Goal: Information Seeking & Learning: Learn about a topic

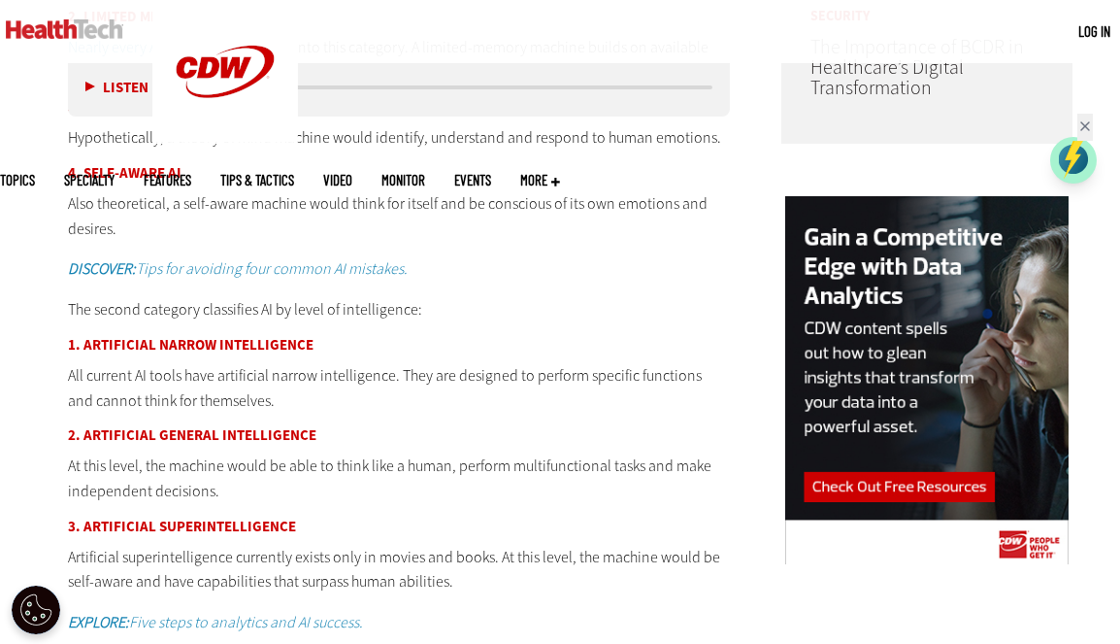
scroll to position [1418, 0]
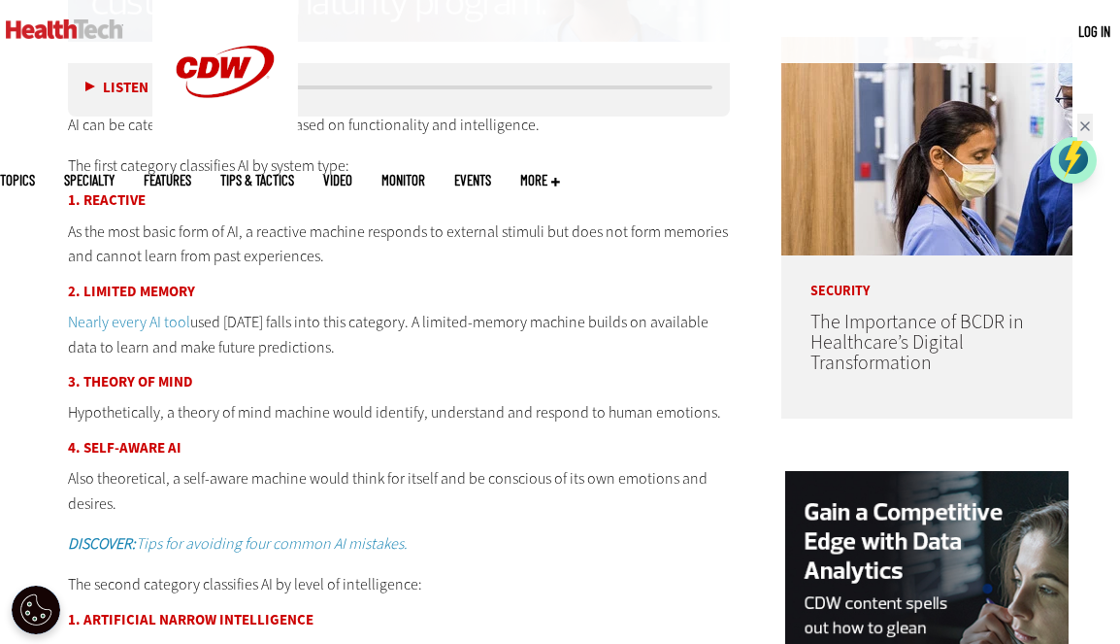
click at [93, 87] on button "Listen" at bounding box center [116, 88] width 63 height 15
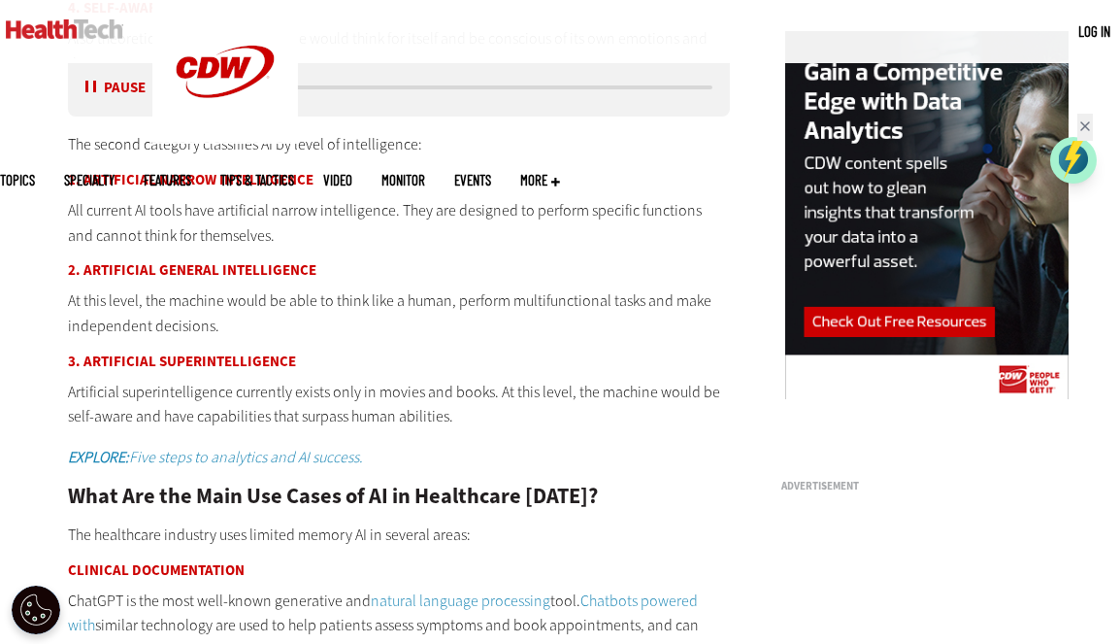
scroll to position [1903, 0]
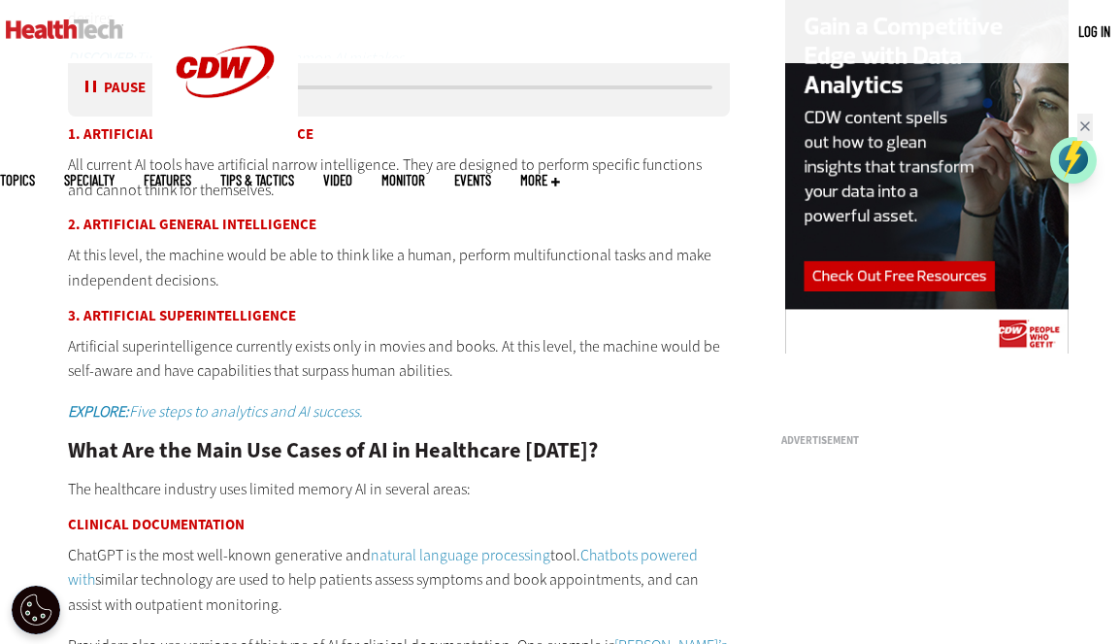
click at [326, 85] on div "media player" at bounding box center [460, 87] width 506 height 4
click at [514, 555] on link "natural language processing" at bounding box center [461, 555] width 180 height 20
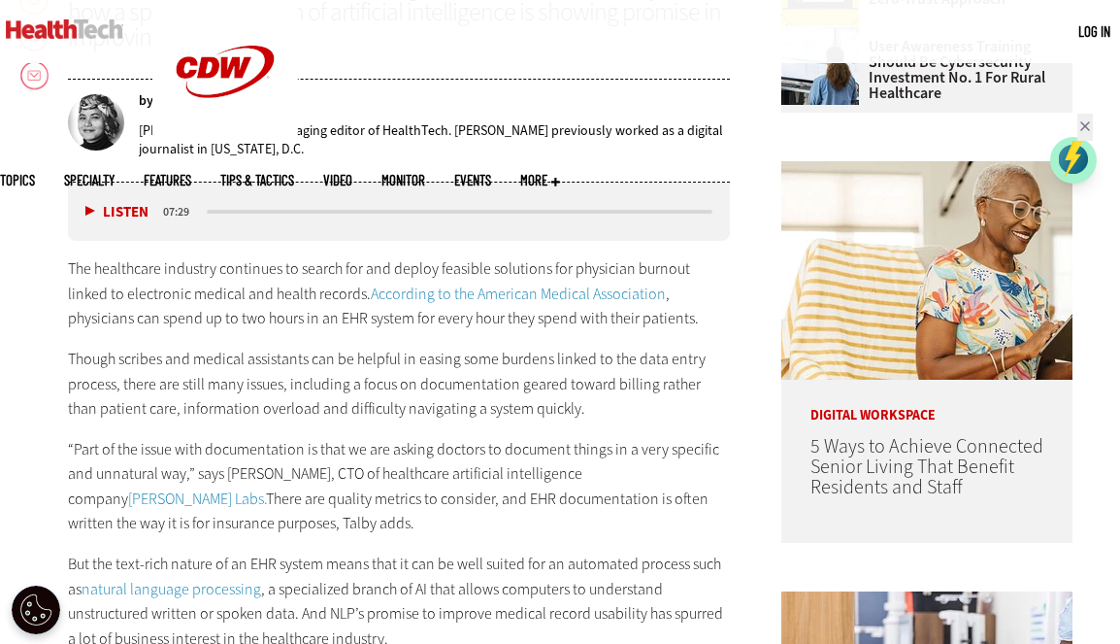
scroll to position [874, 0]
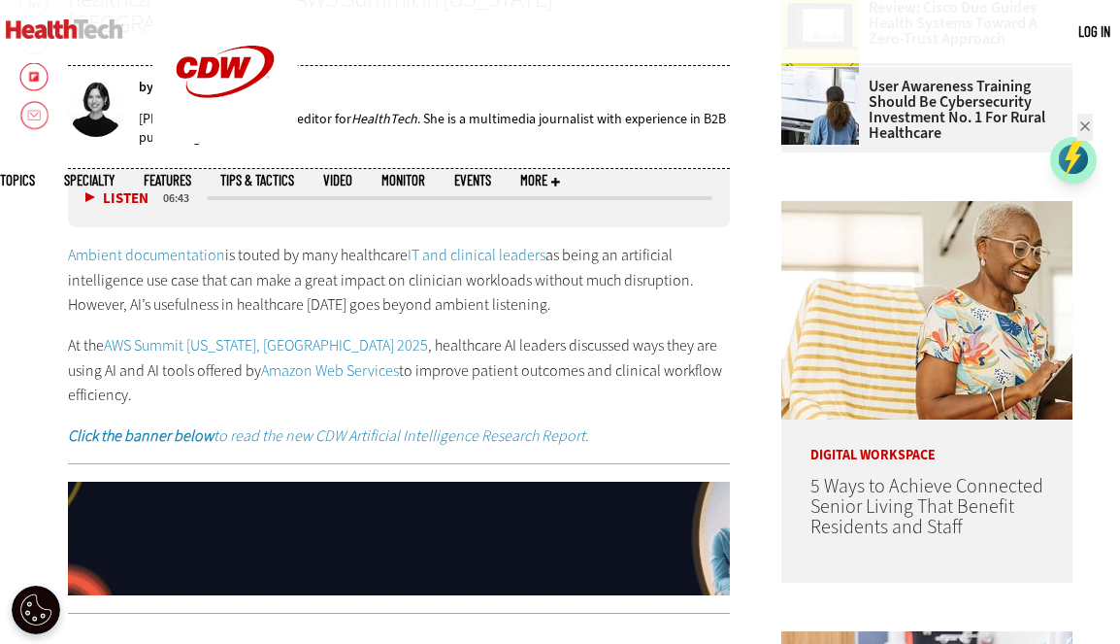
scroll to position [874, 0]
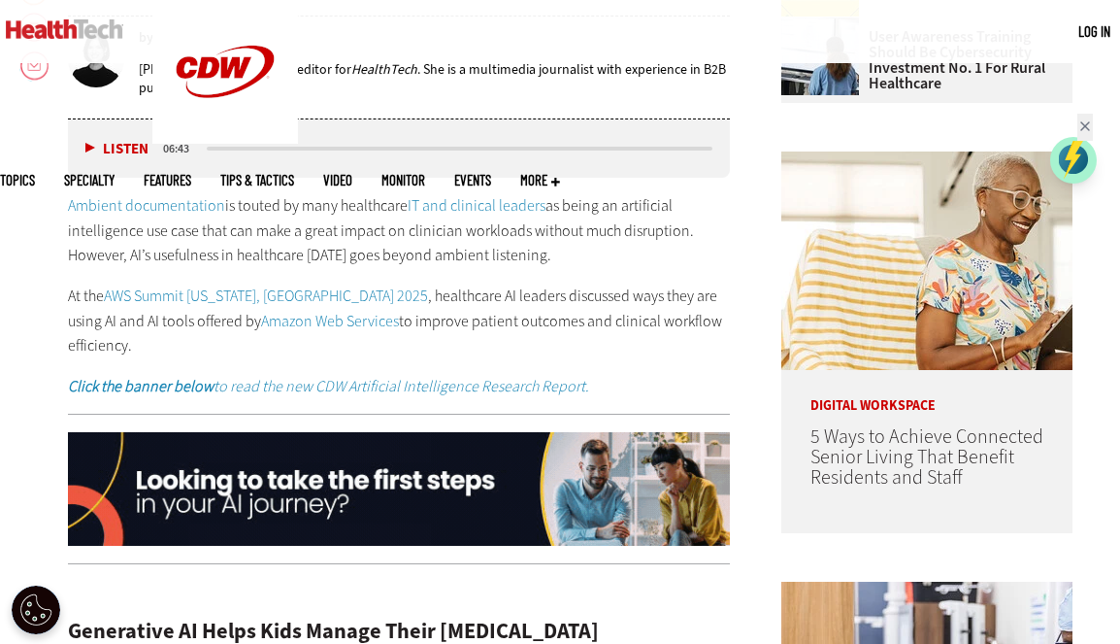
click at [84, 138] on div "Listen Pause" at bounding box center [122, 148] width 78 height 21
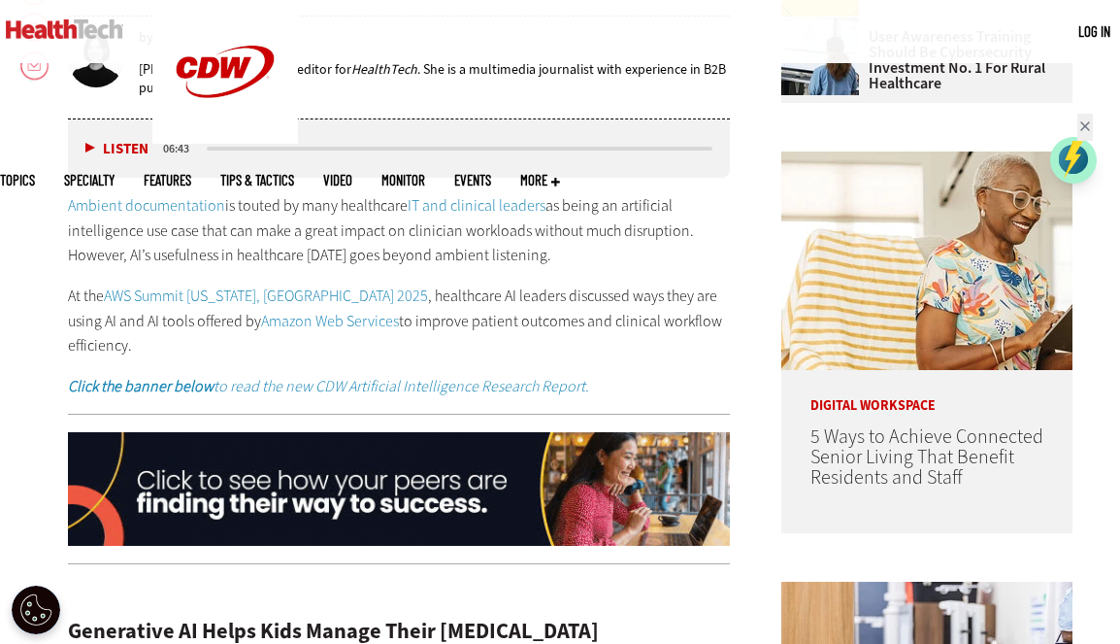
click at [88, 142] on button "Listen" at bounding box center [116, 149] width 63 height 15
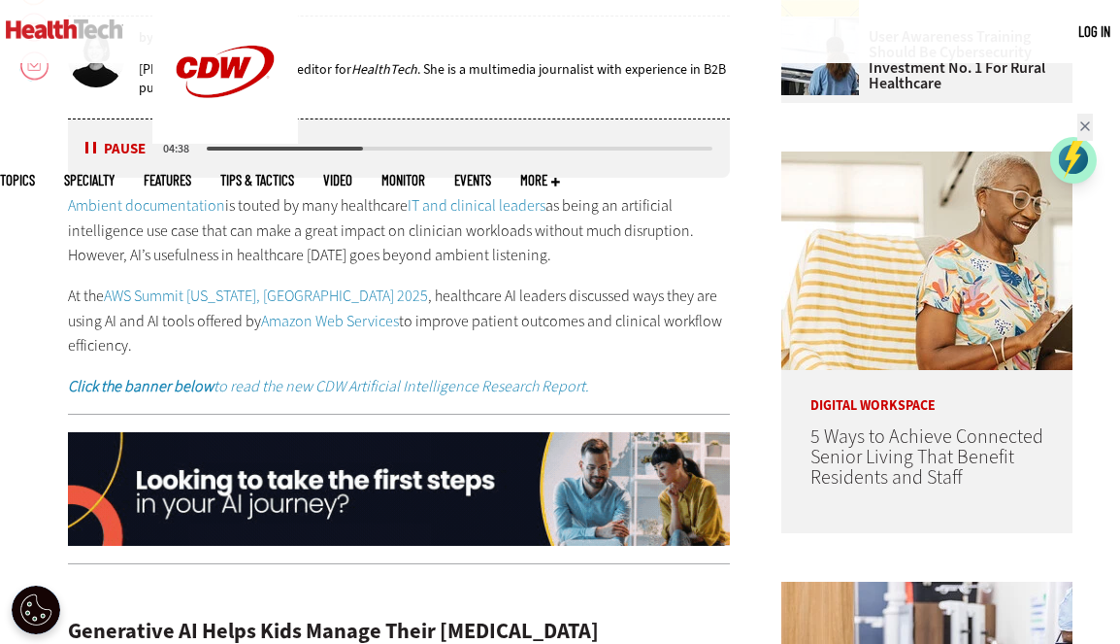
click at [235, 119] on div "Listen Pause 04:38" at bounding box center [399, 148] width 662 height 58
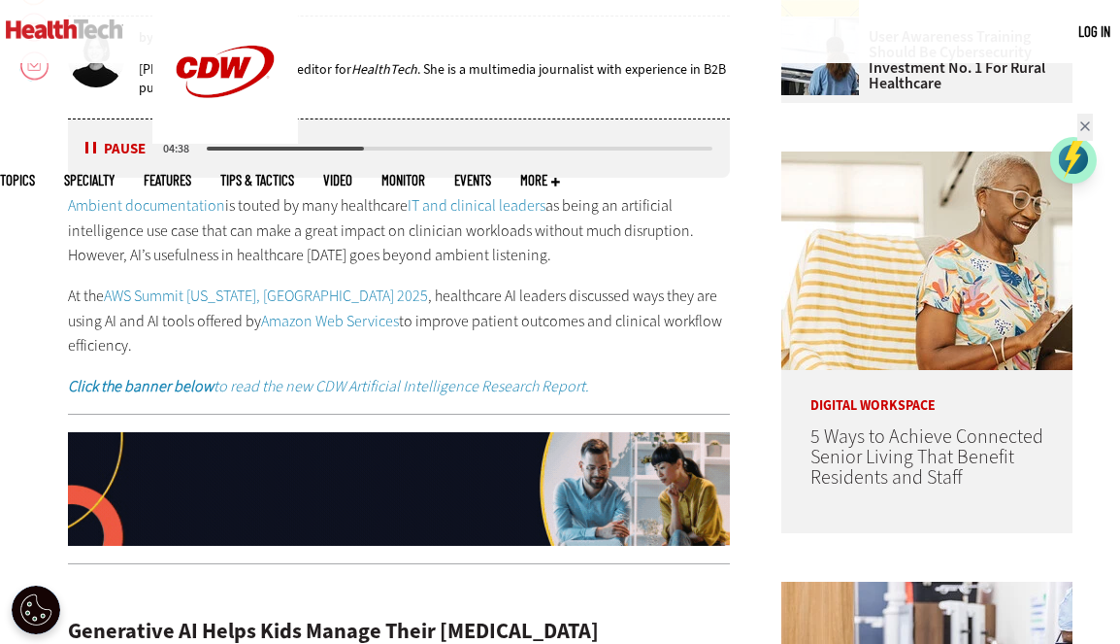
click at [219, 144] on div "media player" at bounding box center [460, 149] width 512 height 10
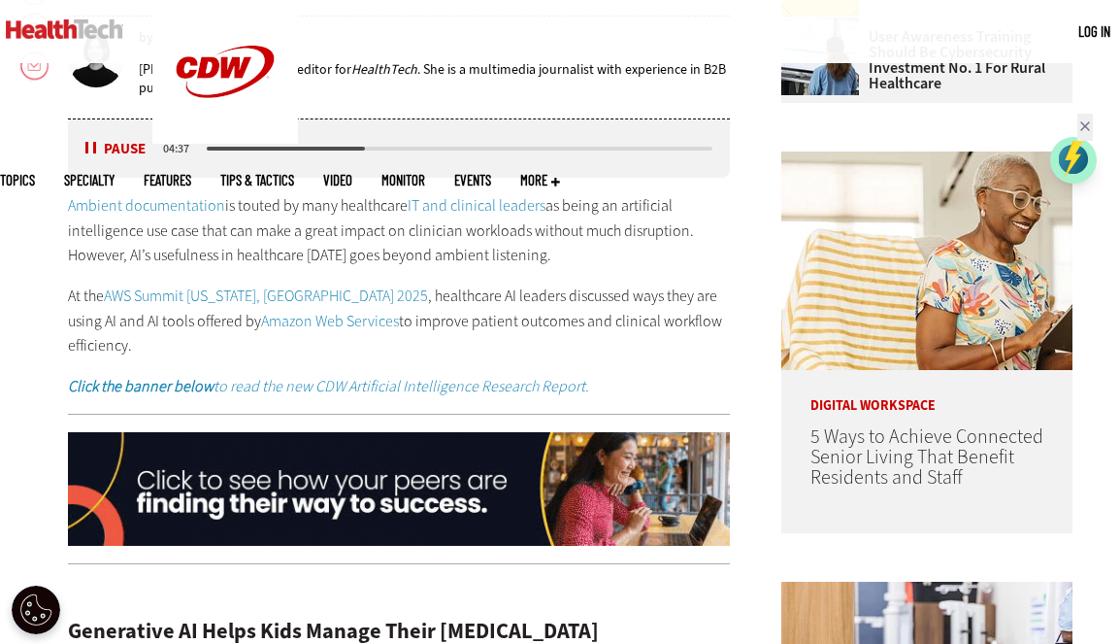
click at [219, 147] on div "media player" at bounding box center [286, 149] width 158 height 4
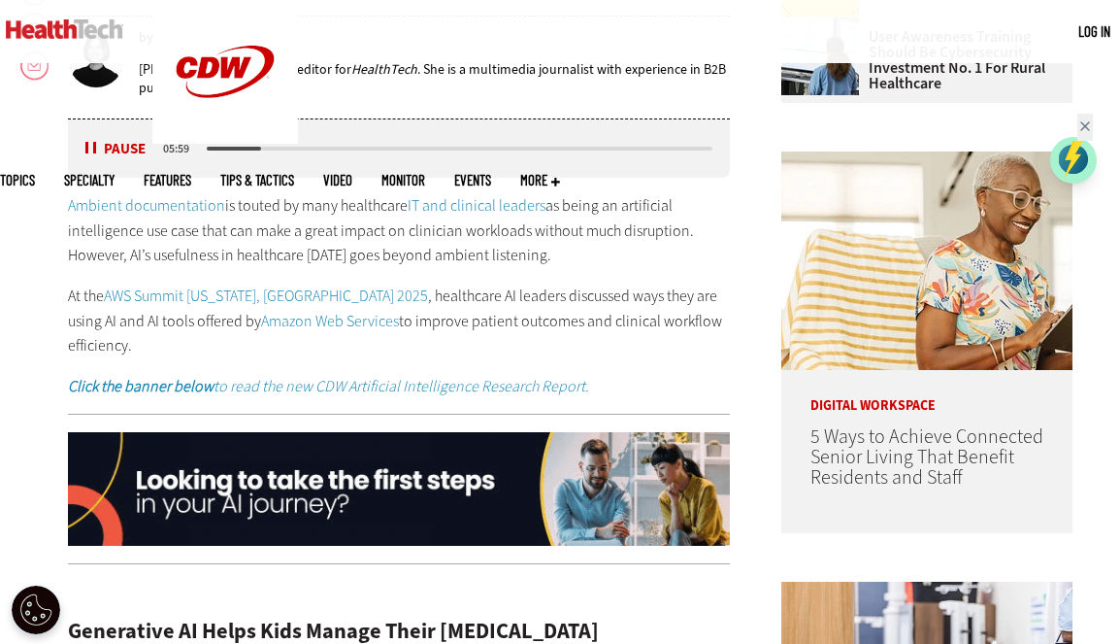
click at [85, 142] on button "Pause" at bounding box center [115, 149] width 60 height 15
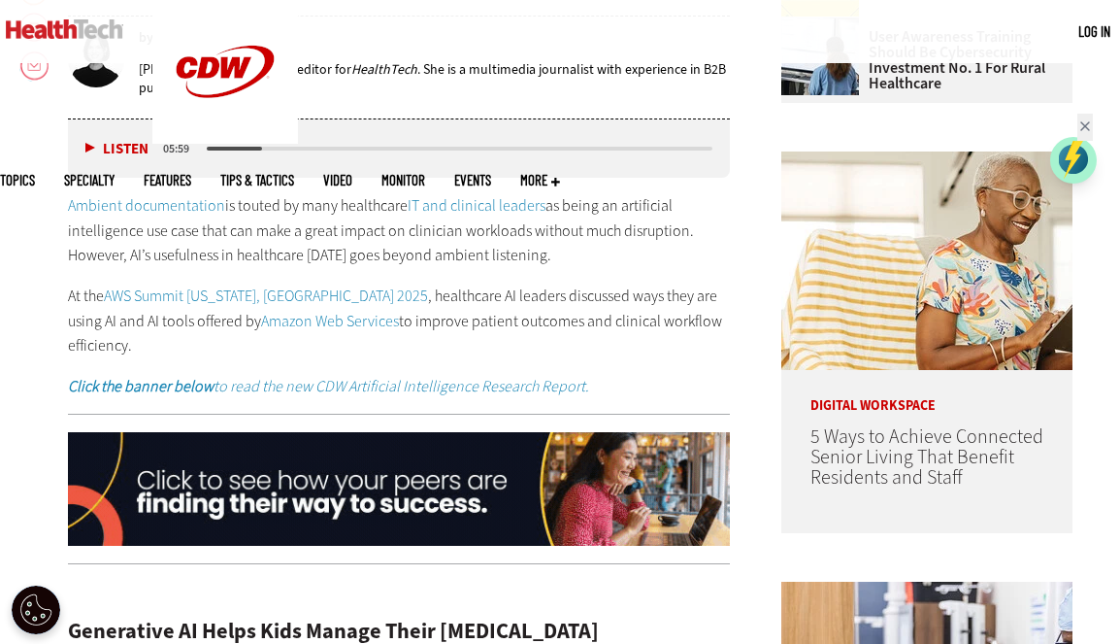
click at [92, 142] on button "Listen" at bounding box center [116, 149] width 63 height 15
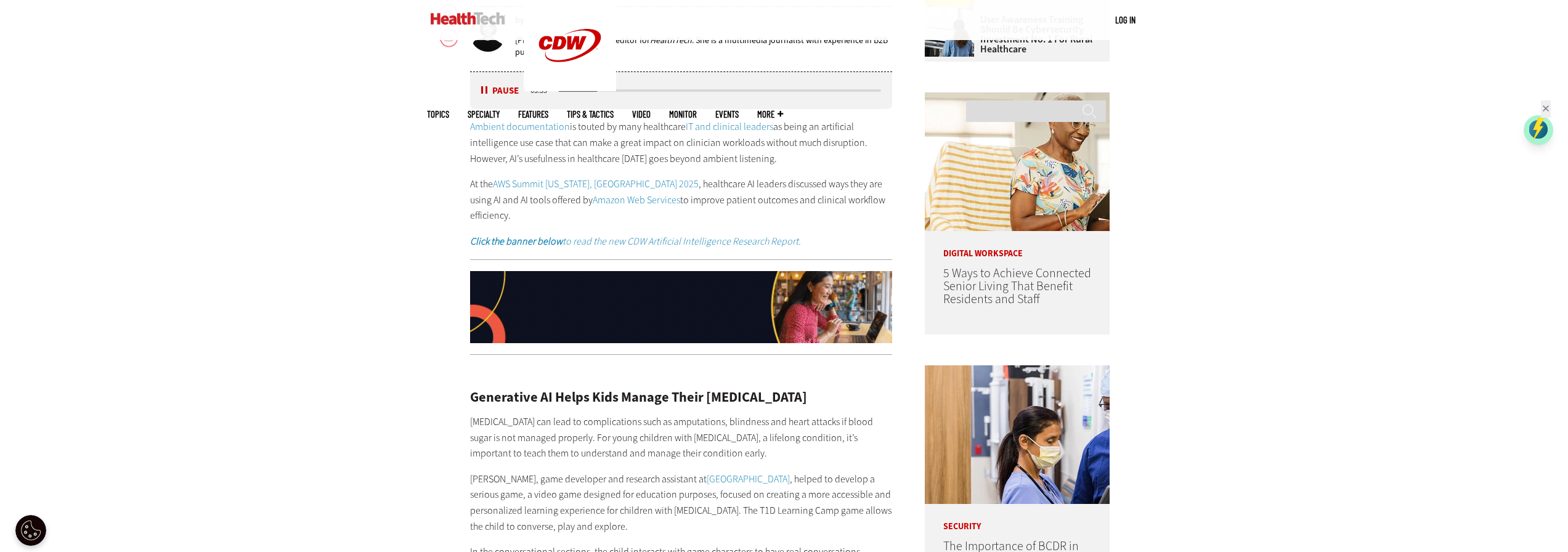
scroll to position [851, 0]
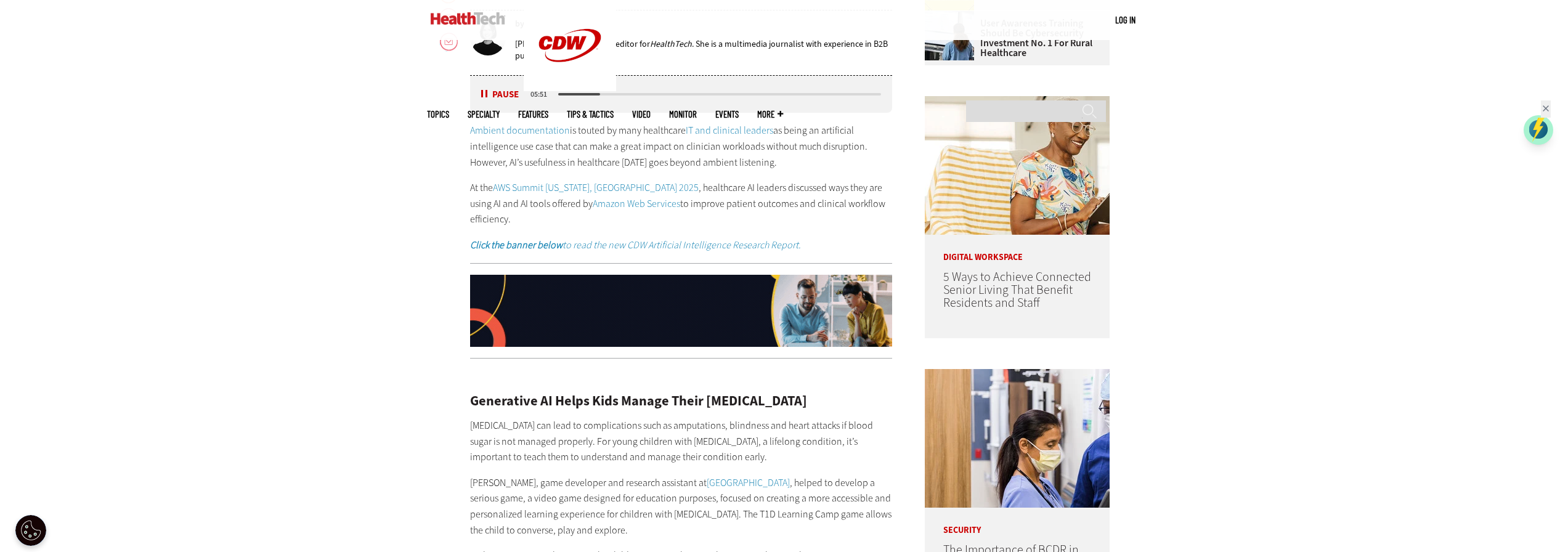
click at [710, 283] on img at bounding box center [682, 311] width 423 height 73
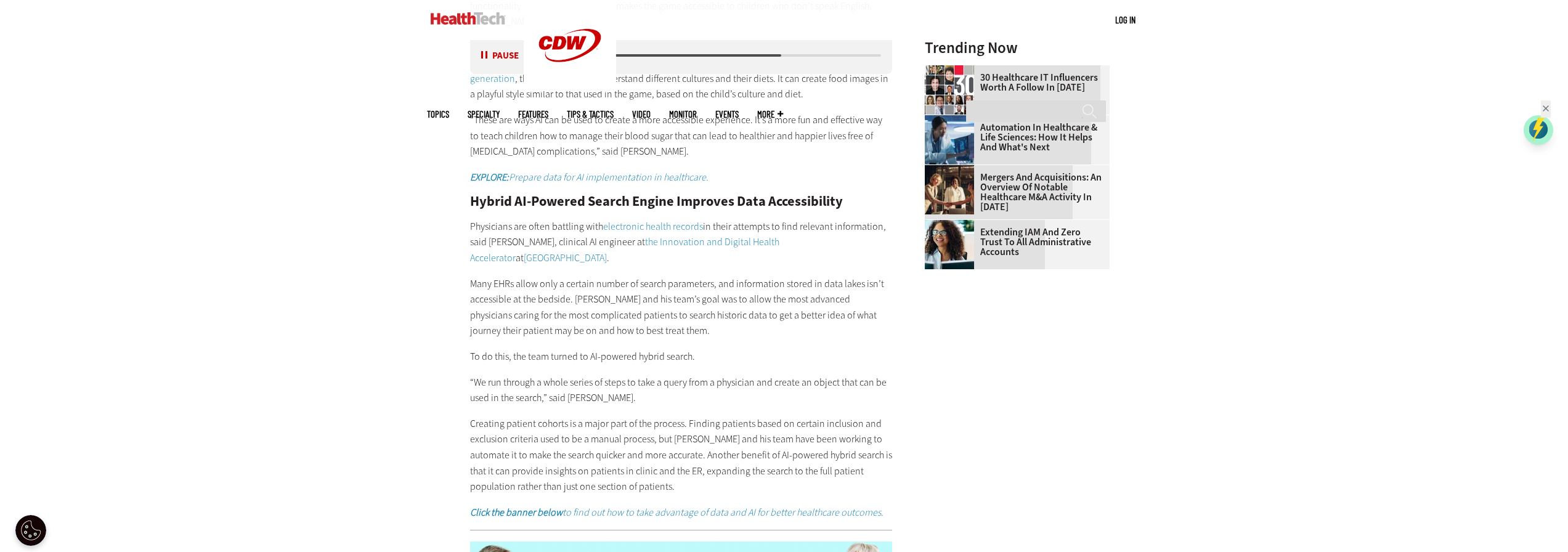
scroll to position [1652, 0]
click at [486, 54] on button "Pause" at bounding box center [500, 56] width 38 height 10
click at [486, 54] on button "Listen" at bounding box center [501, 56] width 40 height 10
click at [486, 54] on button "Pause" at bounding box center [500, 56] width 38 height 10
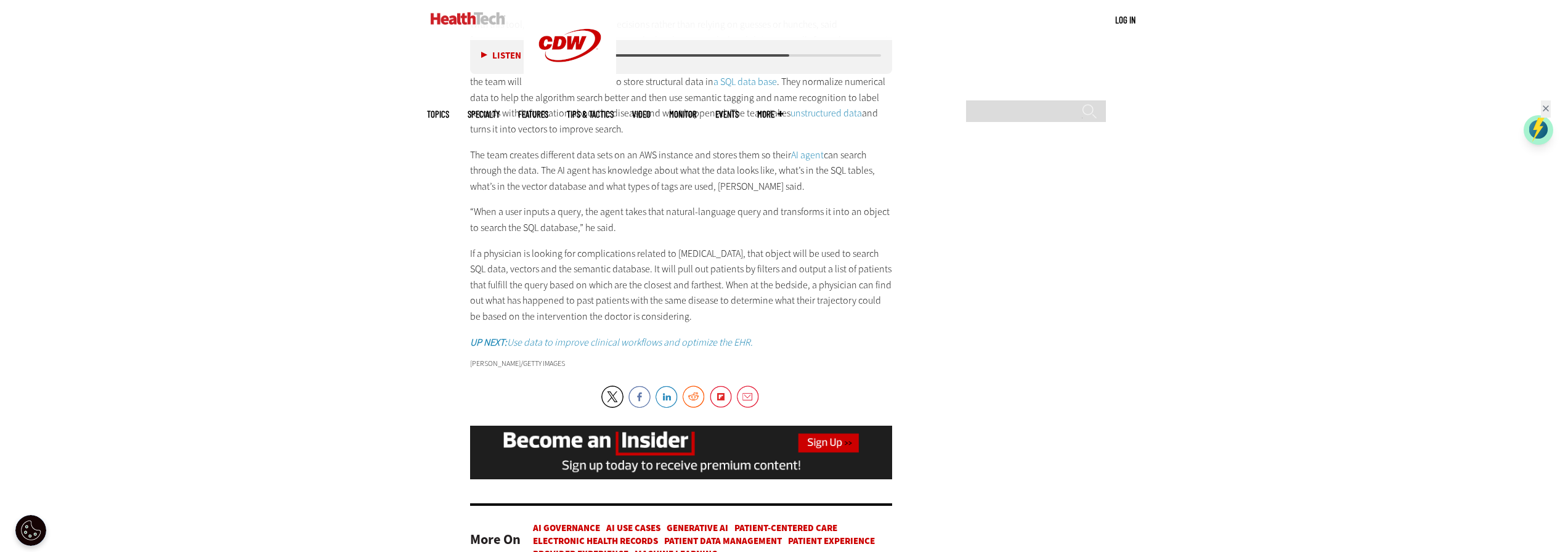
scroll to position [2268, 0]
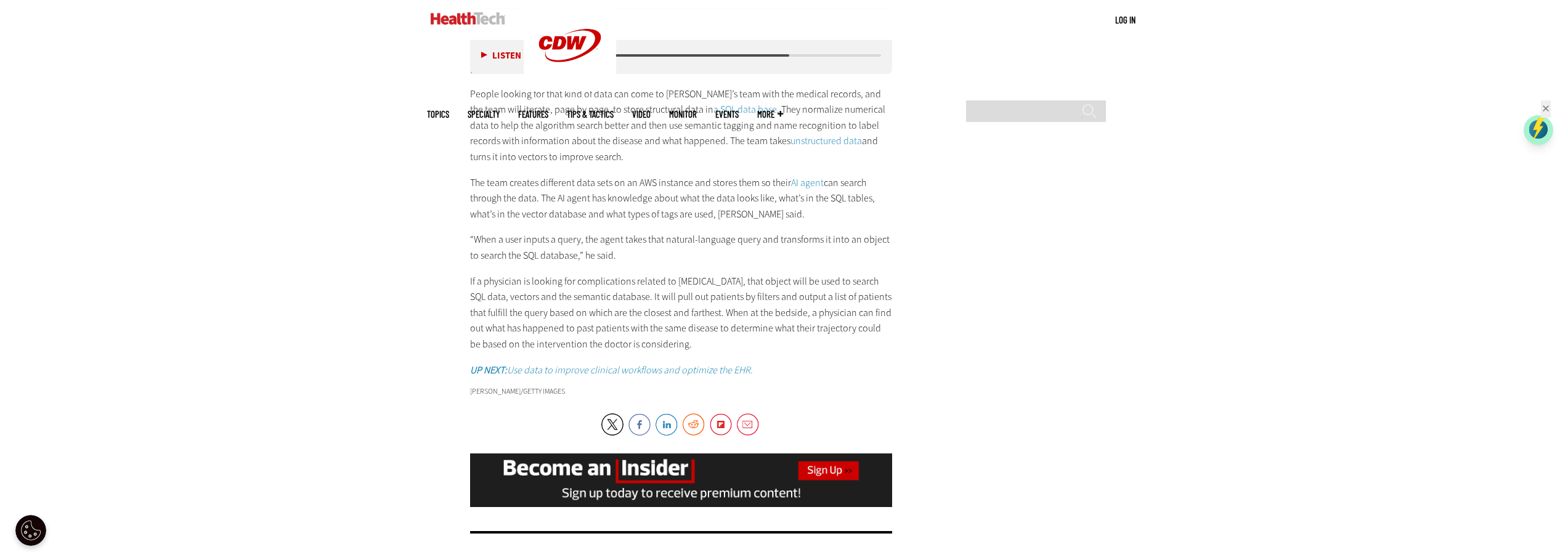
click at [481, 53] on button "Listen" at bounding box center [501, 56] width 40 height 10
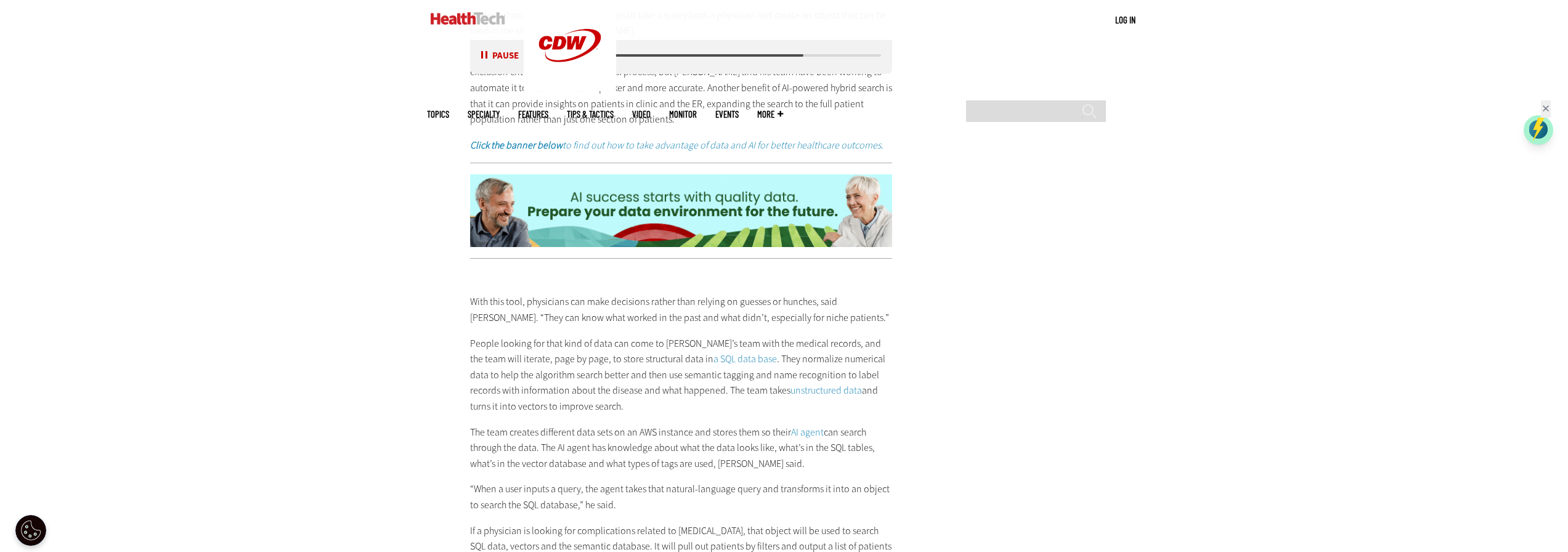
scroll to position [2022, 0]
